Goal: Information Seeking & Learning: Learn about a topic

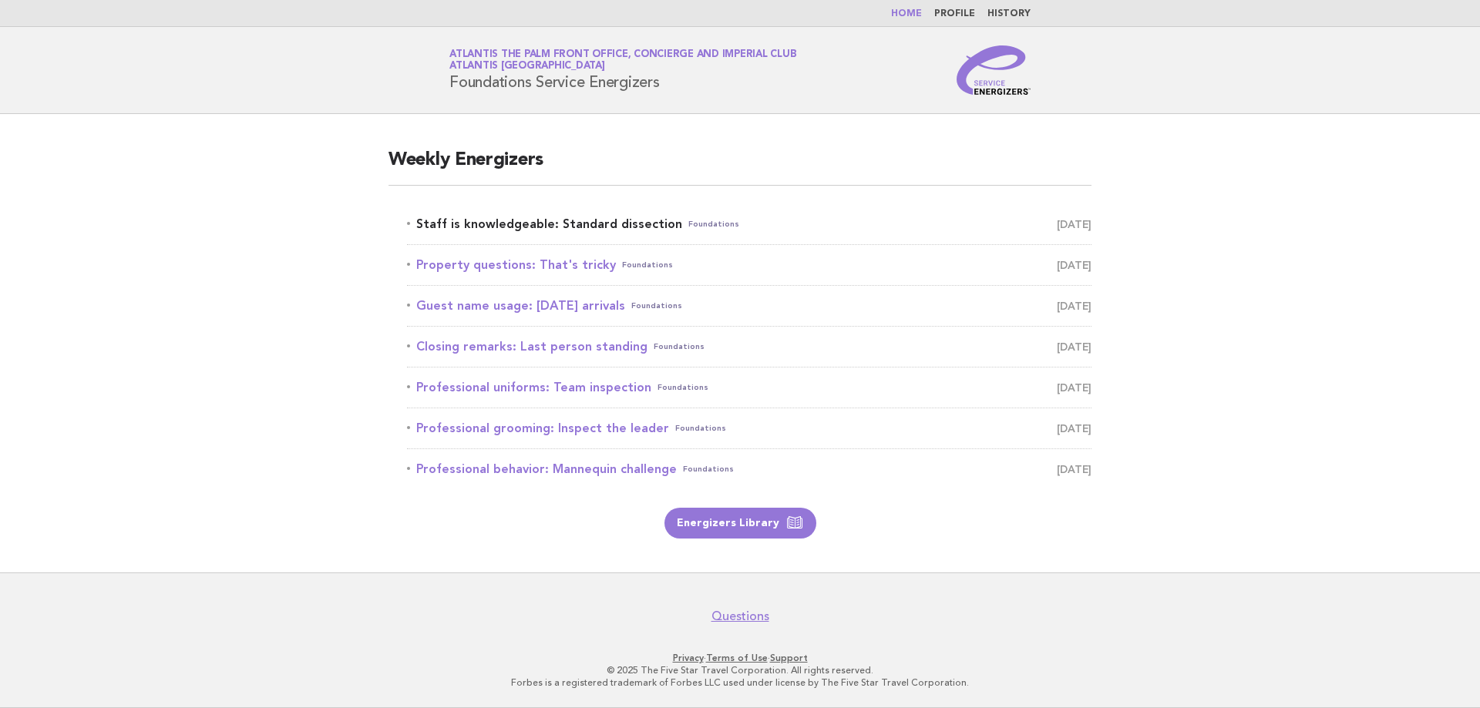
click at [667, 224] on link "Staff is knowledgeable: Standard dissection Foundations August 30" at bounding box center [749, 224] width 684 height 22
